Goal: Information Seeking & Learning: Stay updated

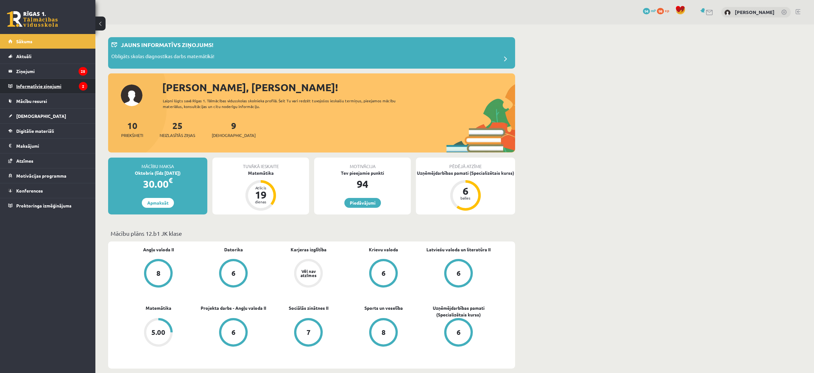
click at [43, 86] on legend "Informatīvie ziņojumi 2" at bounding box center [51, 86] width 71 height 15
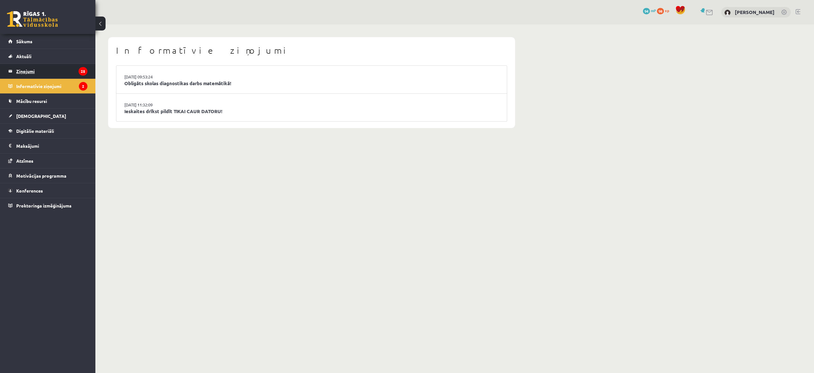
click at [34, 70] on legend "Ziņojumi 25" at bounding box center [51, 71] width 71 height 15
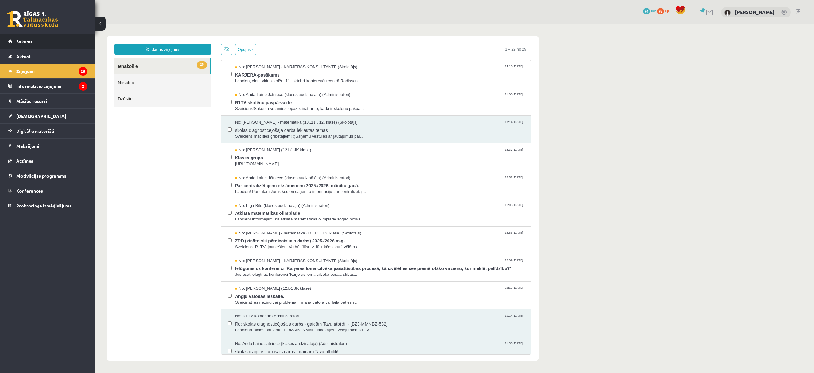
click at [17, 42] on span "Sākums" at bounding box center [24, 41] width 16 height 6
